Goal: Transaction & Acquisition: Book appointment/travel/reservation

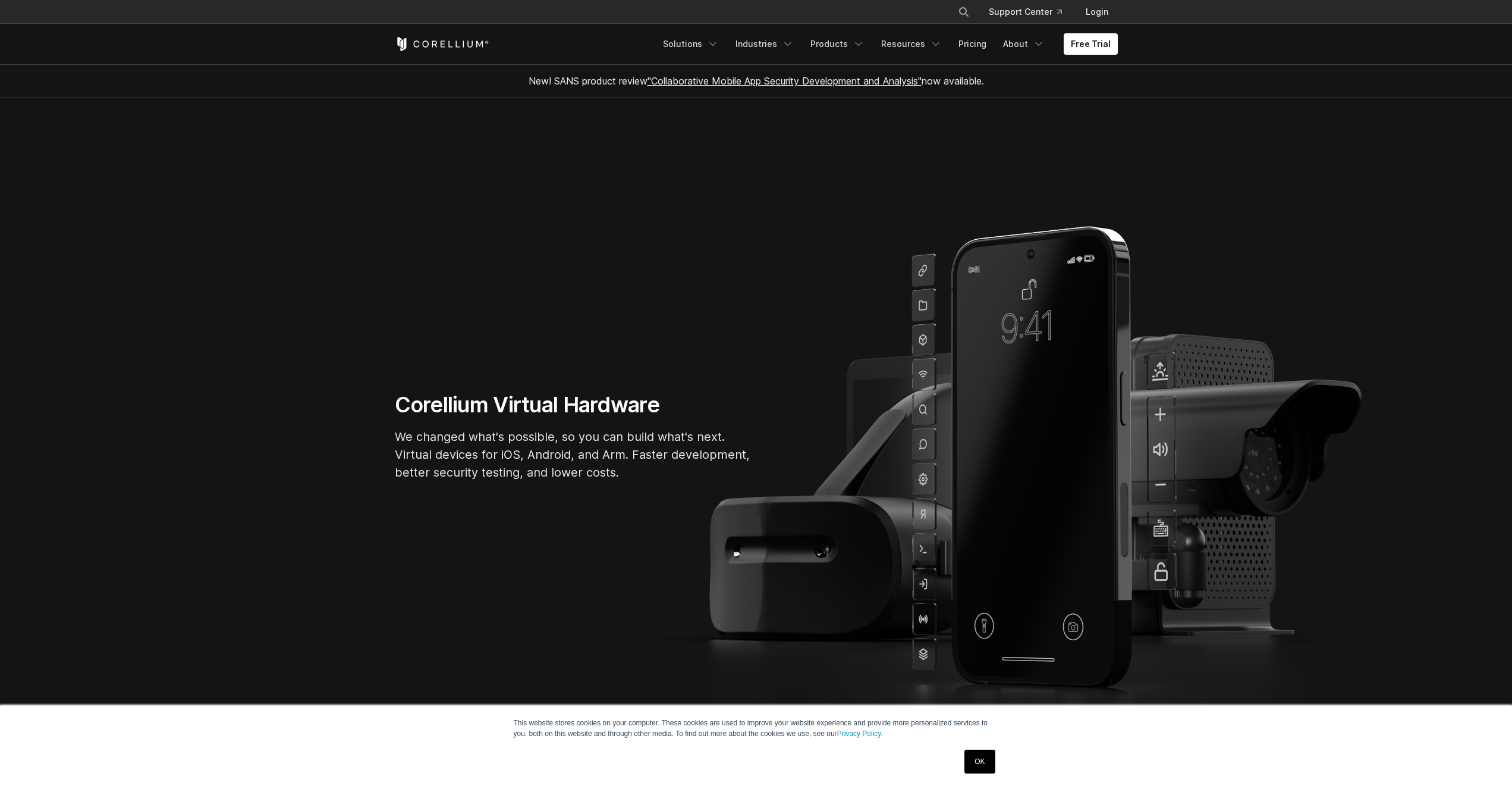
click at [1080, 50] on link "Free Trial" at bounding box center [1091, 43] width 54 height 22
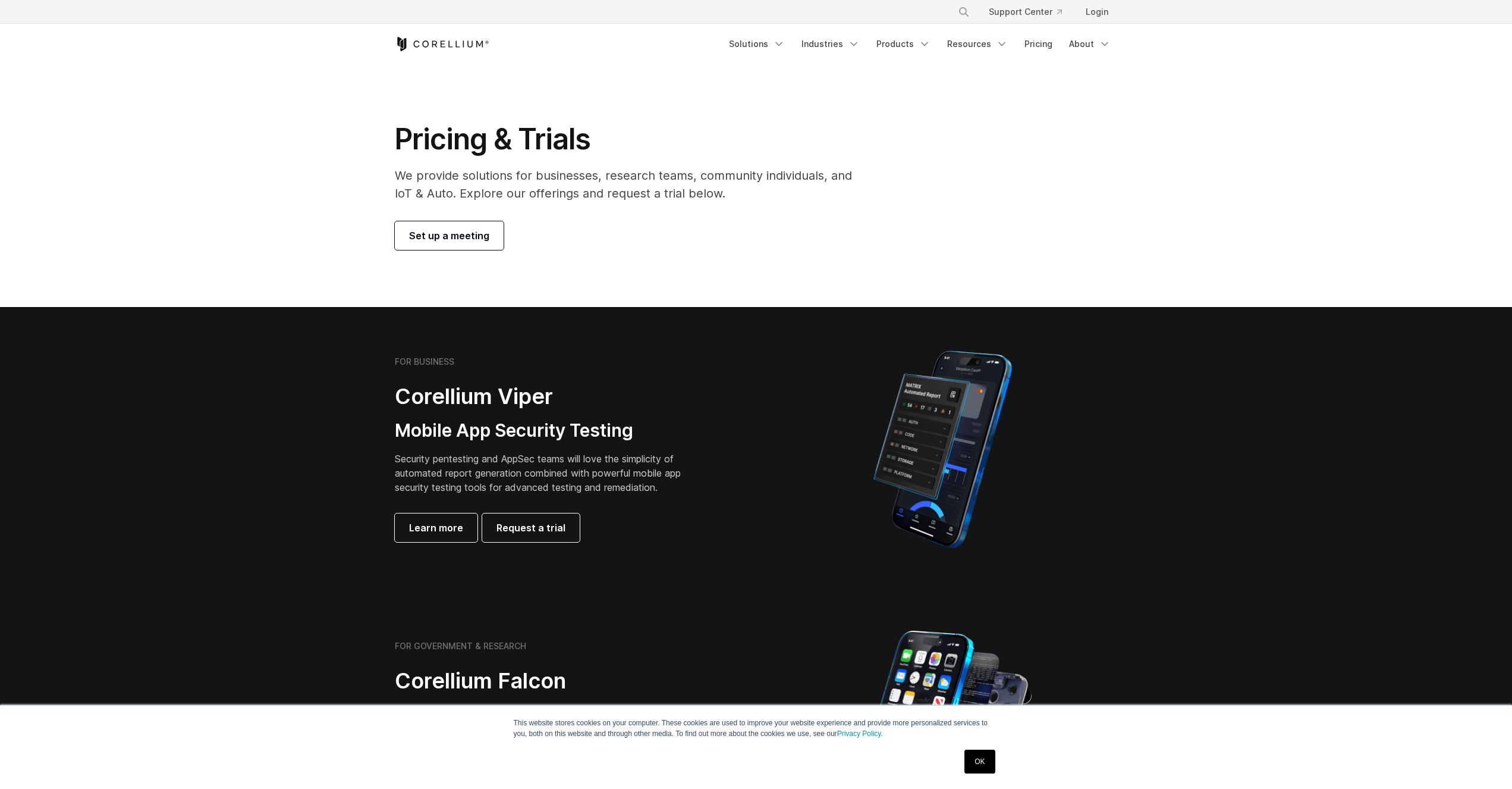
click at [421, 240] on span "Set up a meeting" at bounding box center [449, 235] width 80 height 14
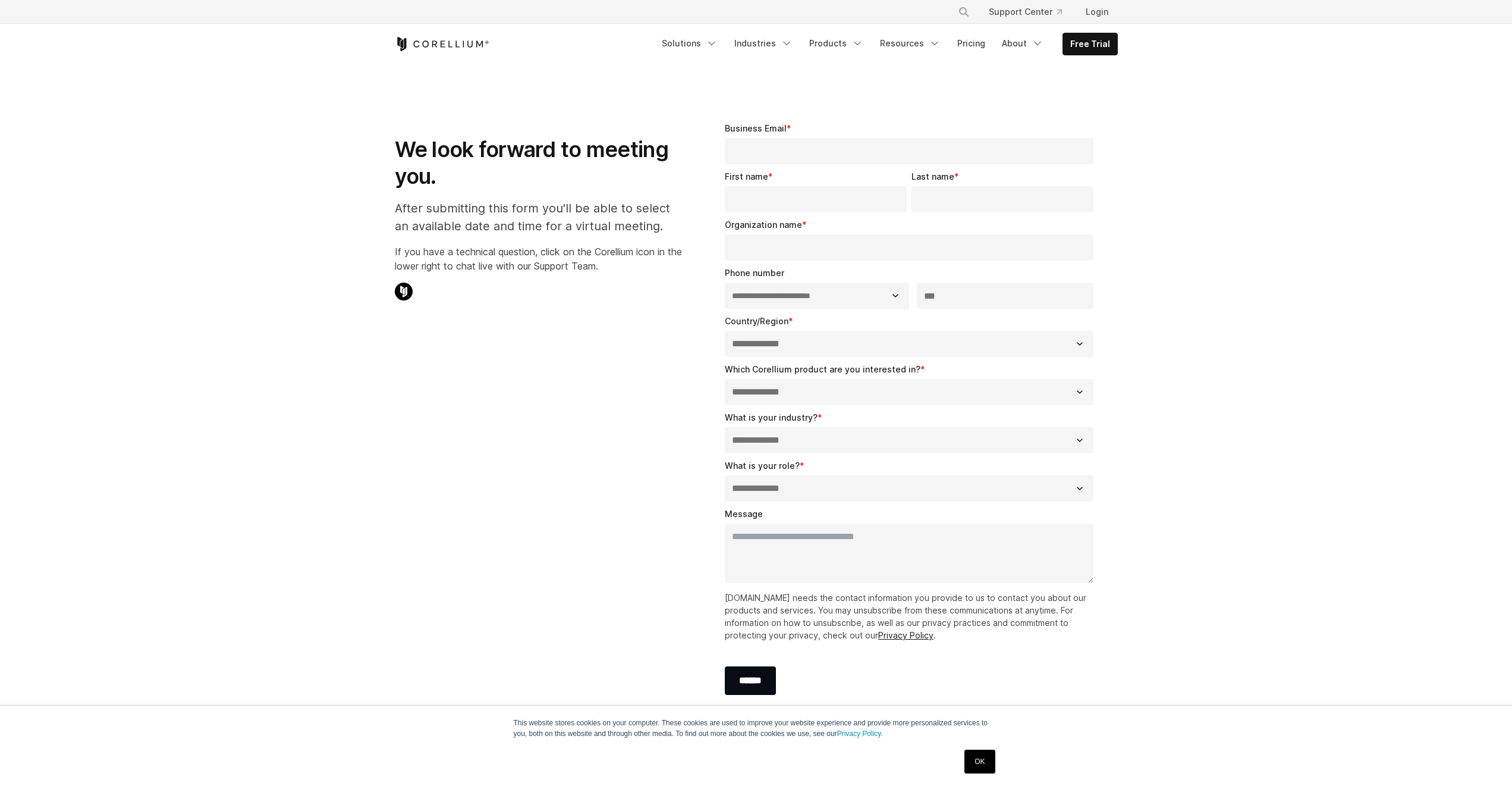
select select "**"
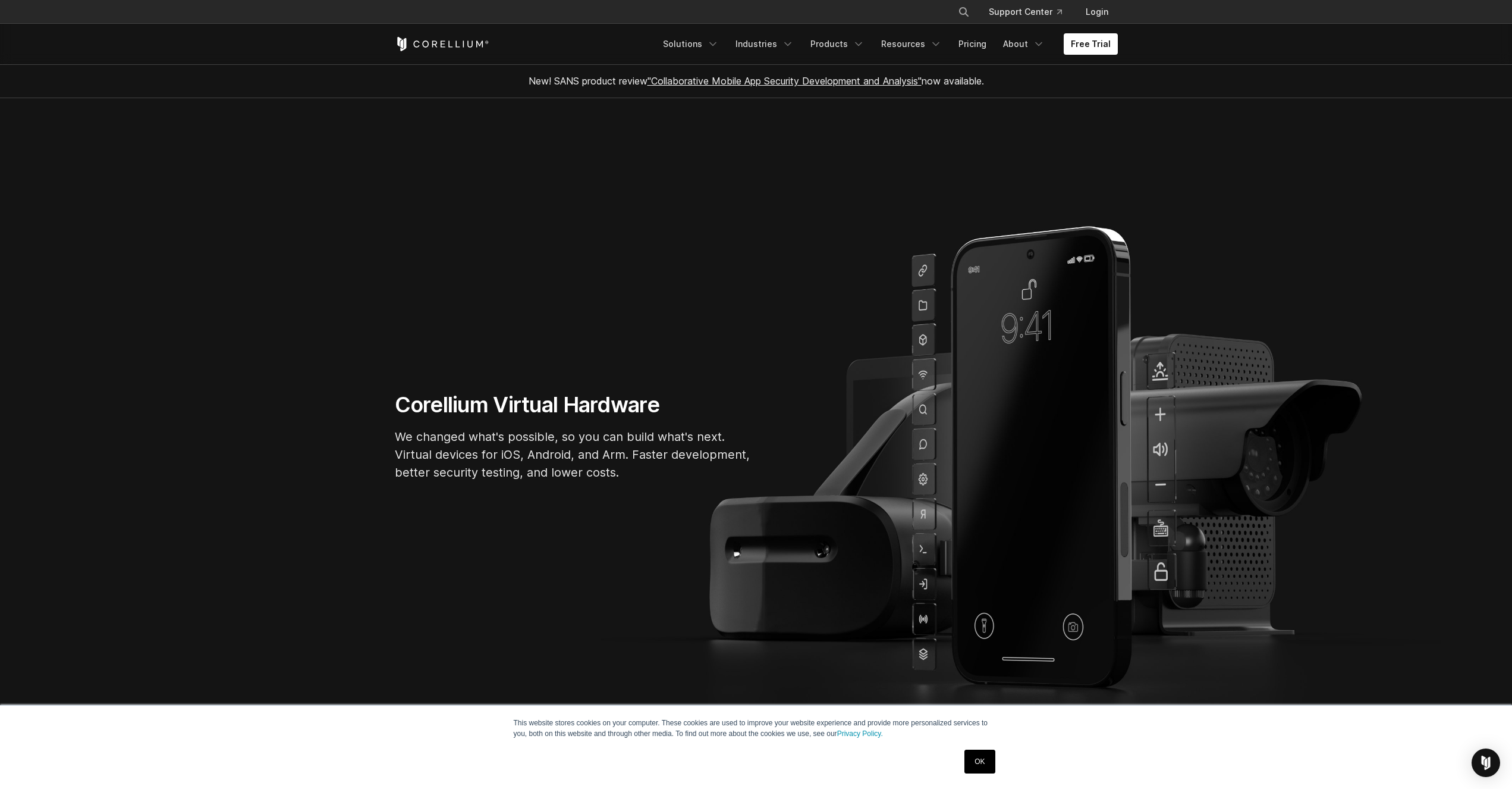
scroll to position [303, 0]
